Goal: Check status: Check status

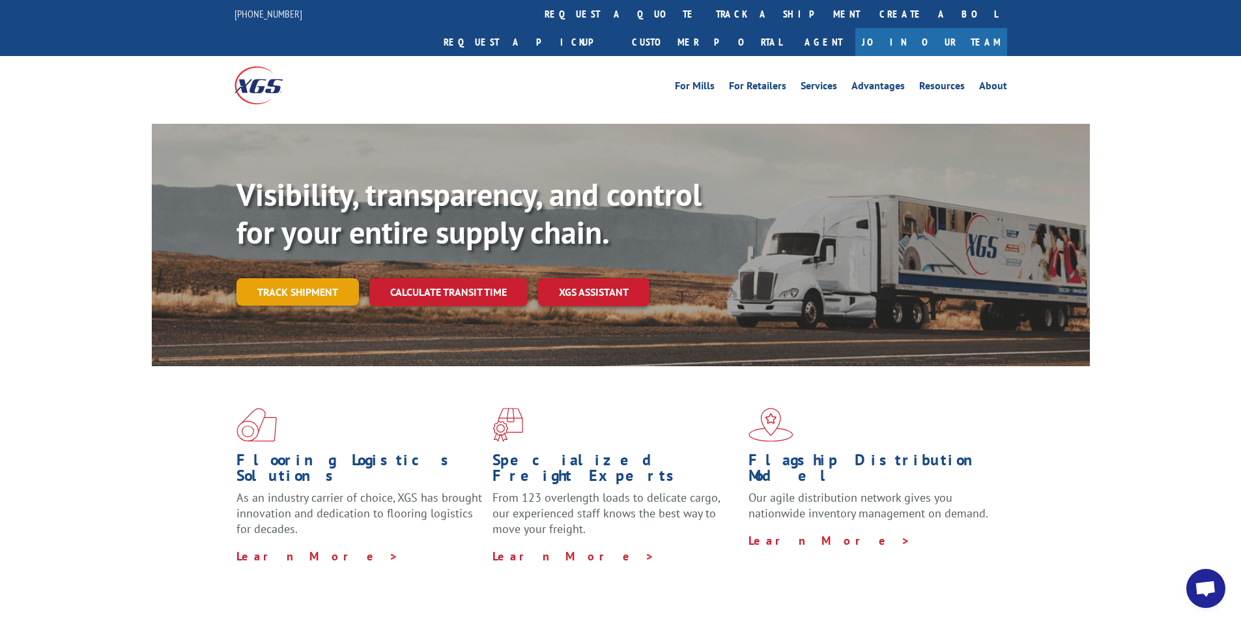
click at [310, 278] on link "Track shipment" at bounding box center [298, 291] width 123 height 27
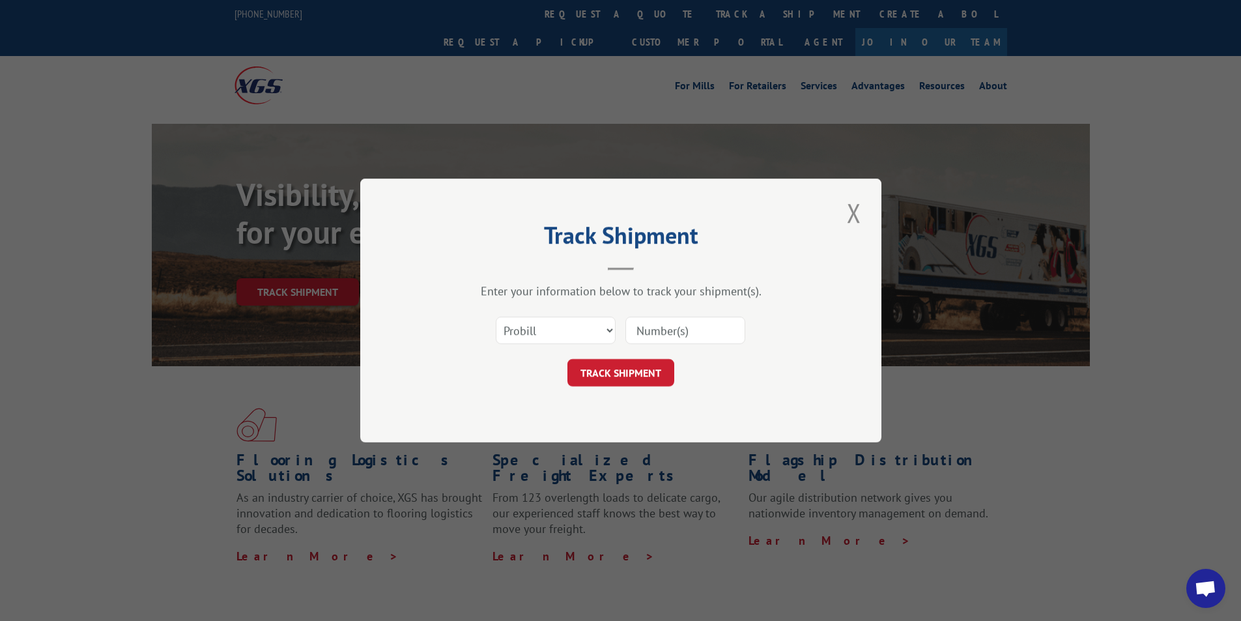
click at [642, 336] on input at bounding box center [686, 330] width 120 height 27
paste input "17509369"
type input "17509369"
click at [618, 364] on button "TRACK SHIPMENT" at bounding box center [621, 372] width 107 height 27
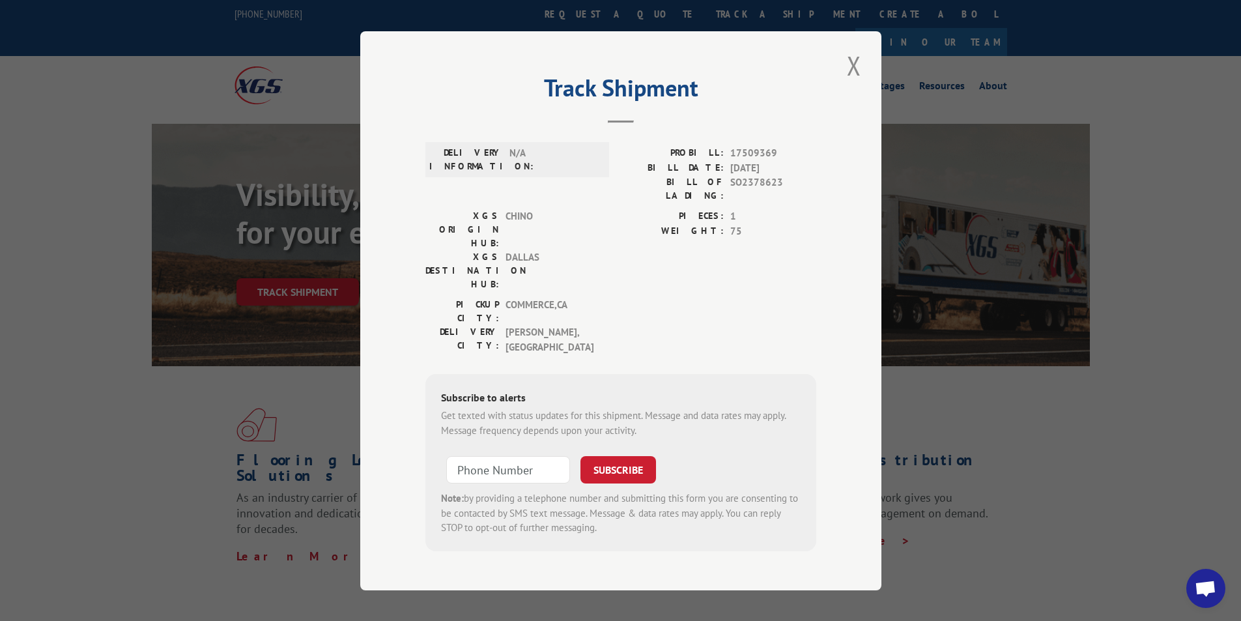
drag, startPoint x: 854, startPoint y: 80, endPoint x: 606, endPoint y: 332, distance: 353.9
click at [669, 332] on div "Track Shipment DELIVERY INFORMATION: N/A PROBILL: 17509369 BILL DATE: [DATE] BI…" at bounding box center [620, 310] width 521 height 559
click at [491, 456] on input "+1 (___) ___-____" at bounding box center [508, 469] width 124 height 27
type input "[PHONE_NUMBER]"
click at [611, 456] on button "SUBSCRIBE" at bounding box center [619, 469] width 76 height 27
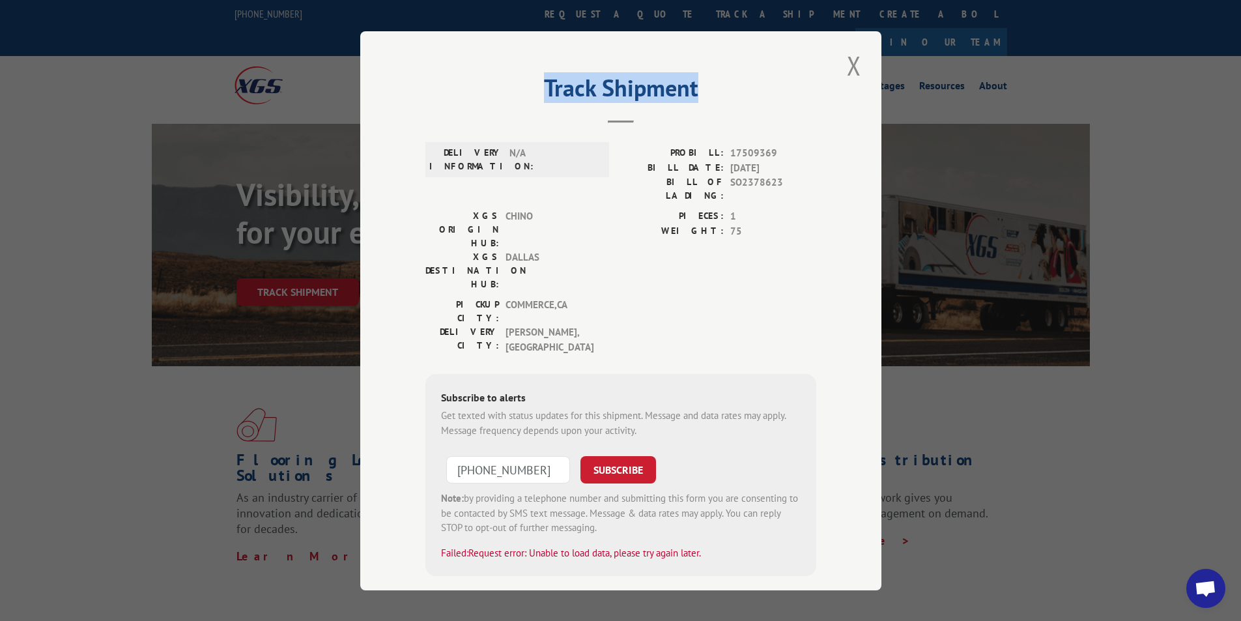
drag, startPoint x: 704, startPoint y: 57, endPoint x: 757, endPoint y: 51, distance: 53.8
click at [892, 115] on div "Track Shipment DELIVERY INFORMATION: N/A PROBILL: 17509369 BILL DATE: [DATE] BI…" at bounding box center [620, 310] width 1241 height 621
click at [857, 69] on button "Close modal" at bounding box center [854, 66] width 22 height 36
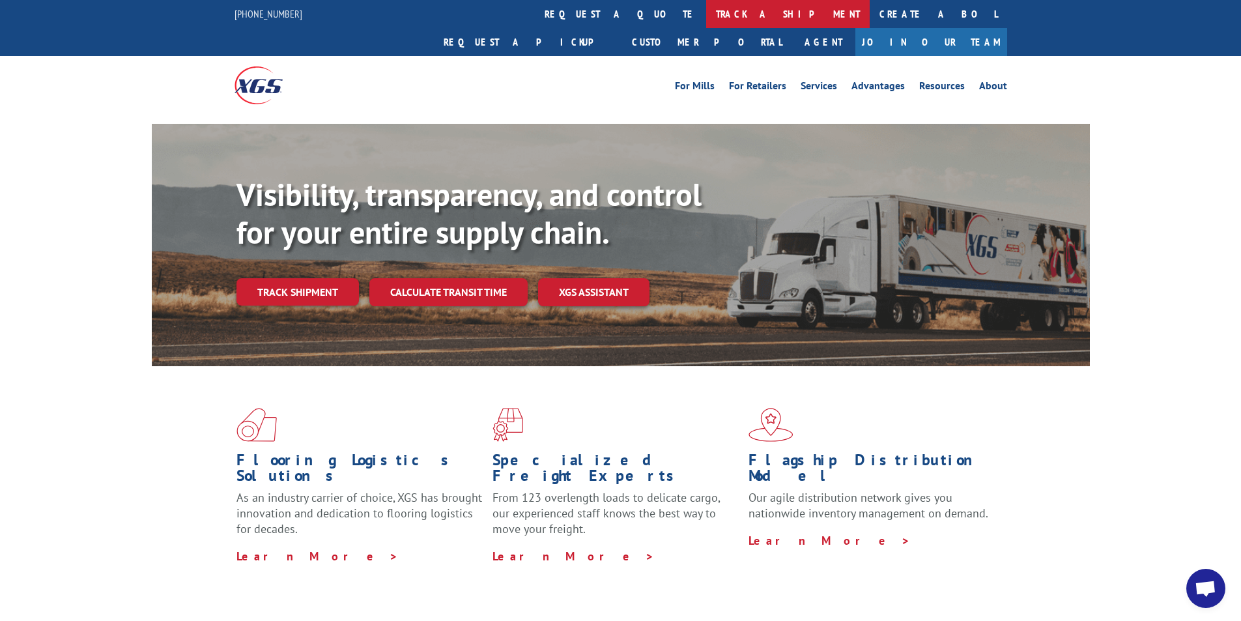
click at [706, 13] on link "track a shipment" at bounding box center [788, 14] width 164 height 28
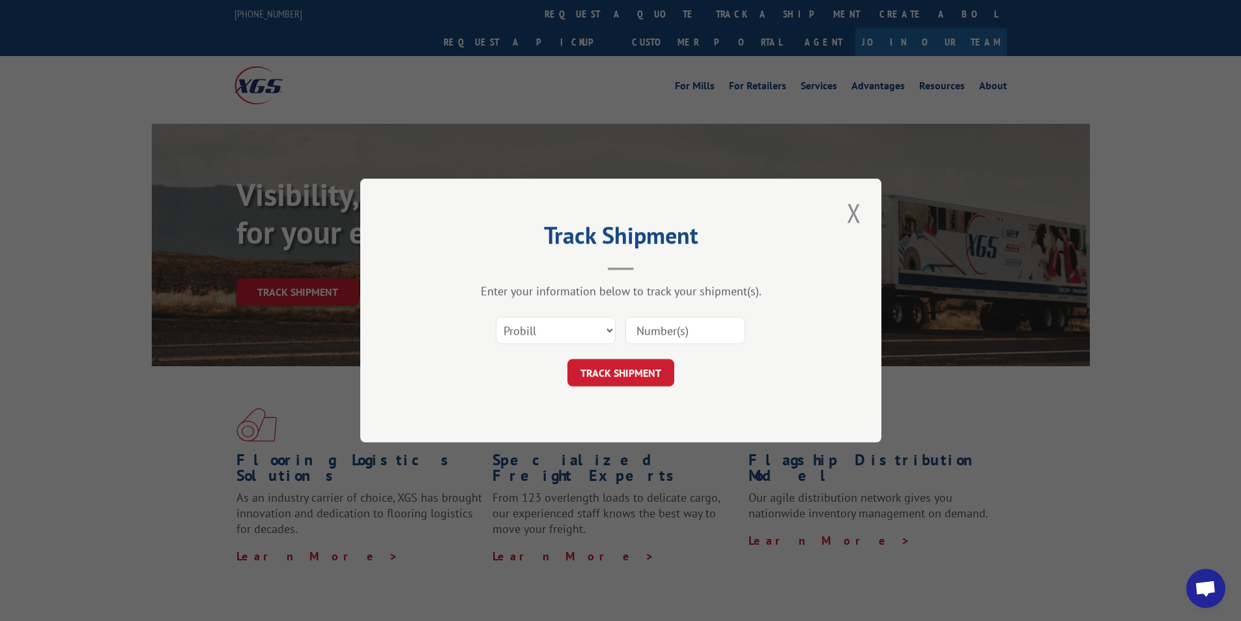
click at [667, 335] on input at bounding box center [686, 330] width 120 height 27
paste input "17509369"
type input "17509369"
click at [858, 218] on button "Close modal" at bounding box center [854, 213] width 22 height 36
